Goal: Navigation & Orientation: Find specific page/section

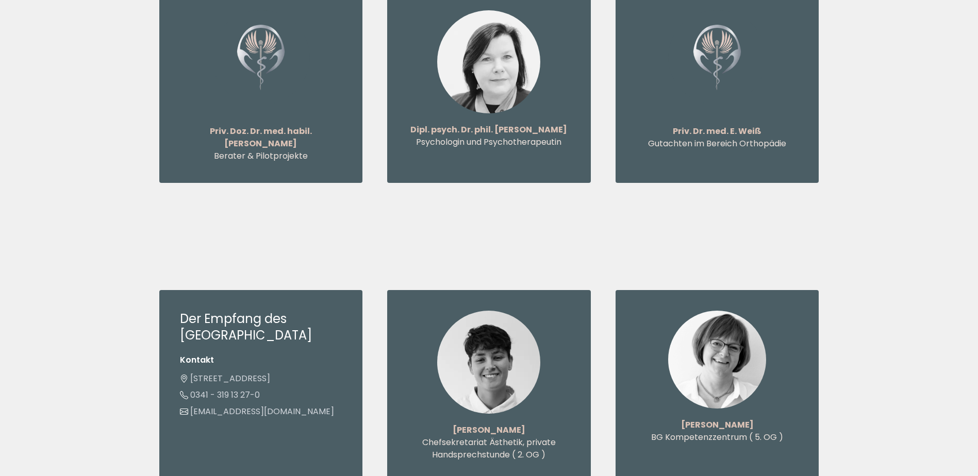
scroll to position [1495, 0]
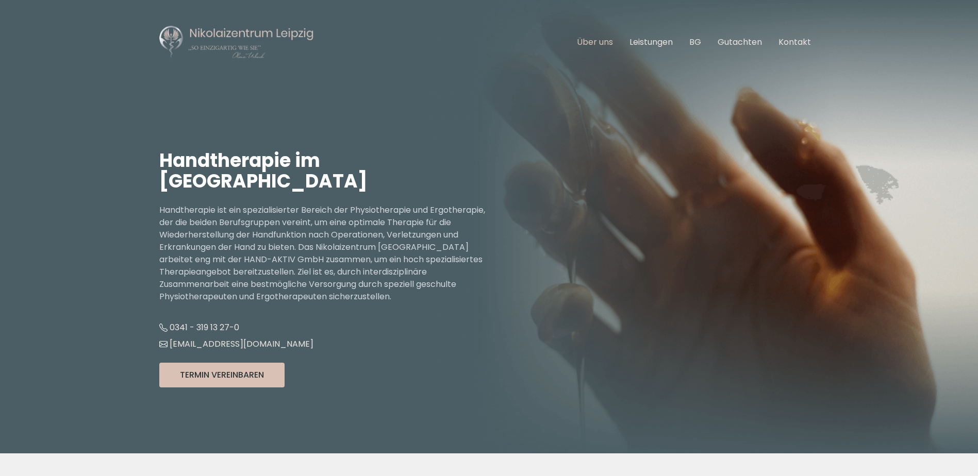
click at [608, 44] on link "Über uns" at bounding box center [595, 42] width 36 height 12
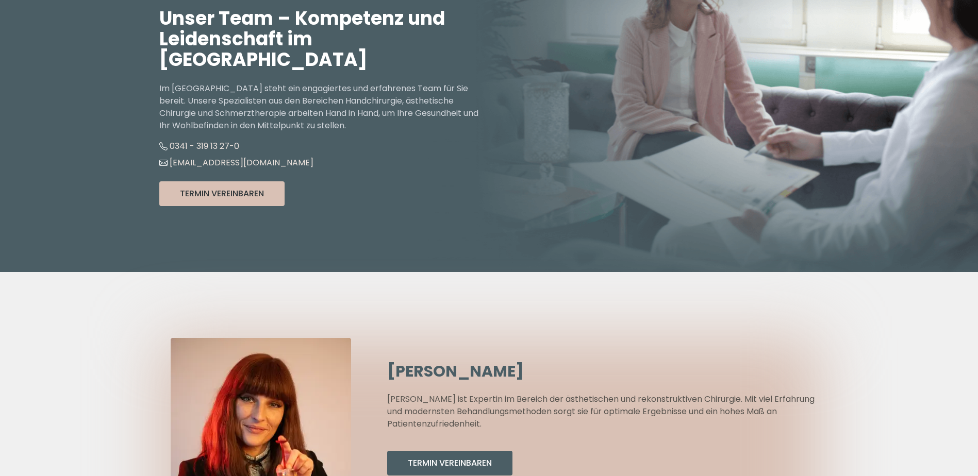
scroll to position [52, 0]
